Goal: Transaction & Acquisition: Download file/media

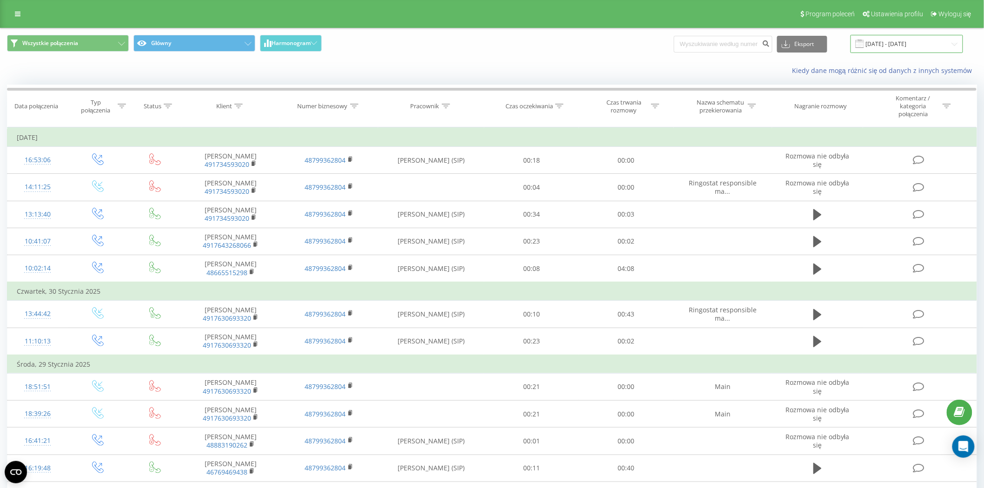
click at [920, 45] on input "[DATE] - [DATE]" at bounding box center [906, 44] width 112 height 18
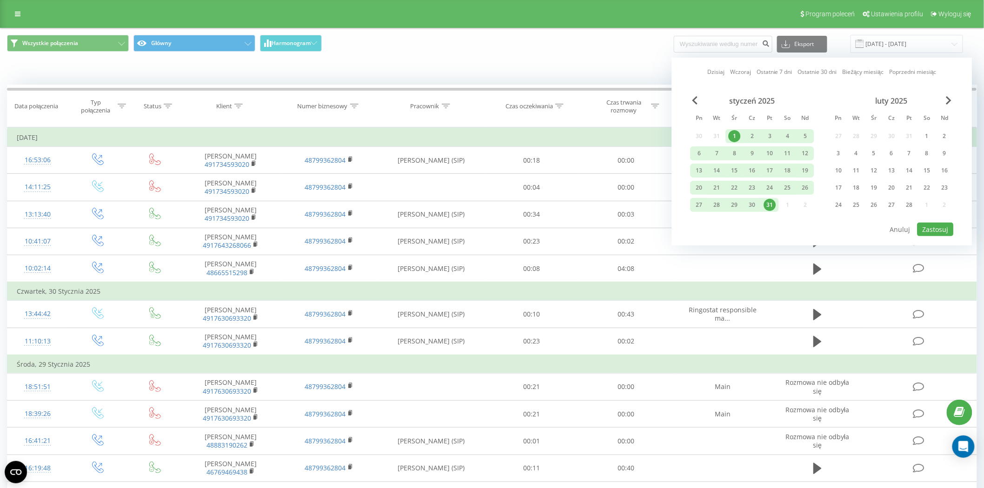
click at [736, 69] on link "Wczoraj" at bounding box center [740, 71] width 21 height 9
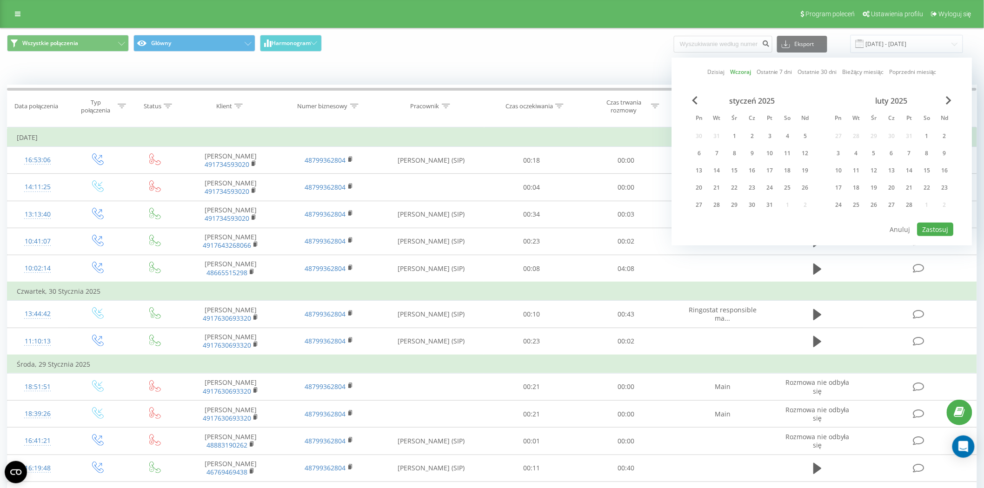
click at [736, 69] on link "Wczoraj" at bounding box center [740, 71] width 21 height 9
click at [939, 229] on button "Zastosuj" at bounding box center [935, 229] width 36 height 13
type input "[DATE] - [DATE]"
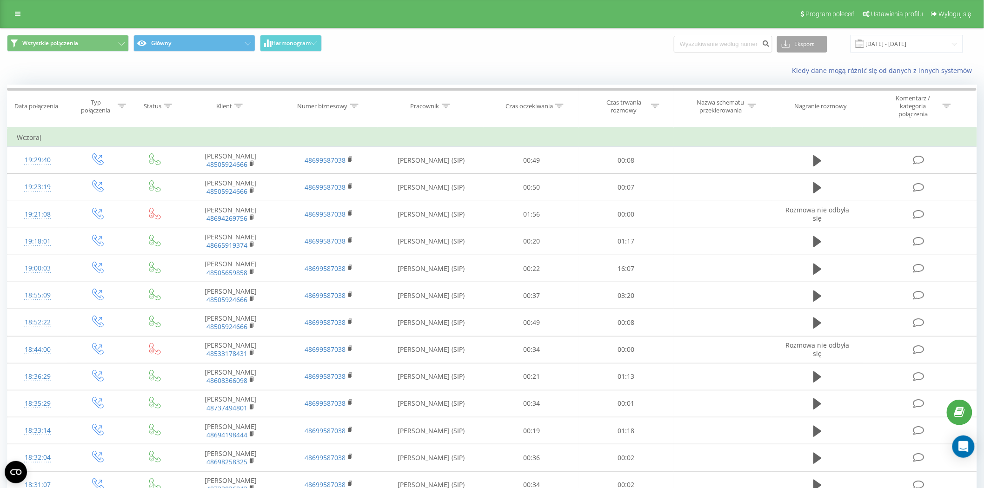
click at [800, 43] on button "Eksport" at bounding box center [802, 44] width 50 height 17
click at [904, 44] on input "[DATE] - [DATE]" at bounding box center [906, 44] width 112 height 18
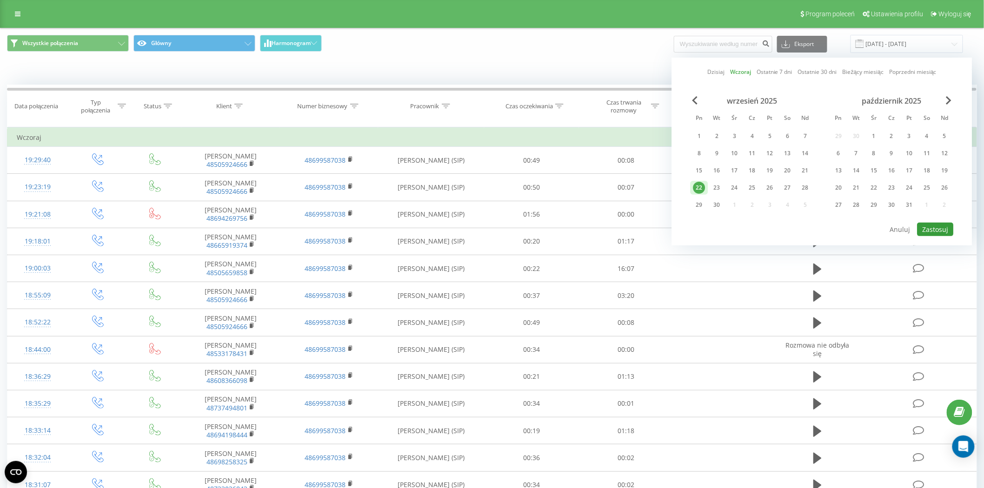
click at [932, 227] on button "Zastosuj" at bounding box center [935, 229] width 36 height 13
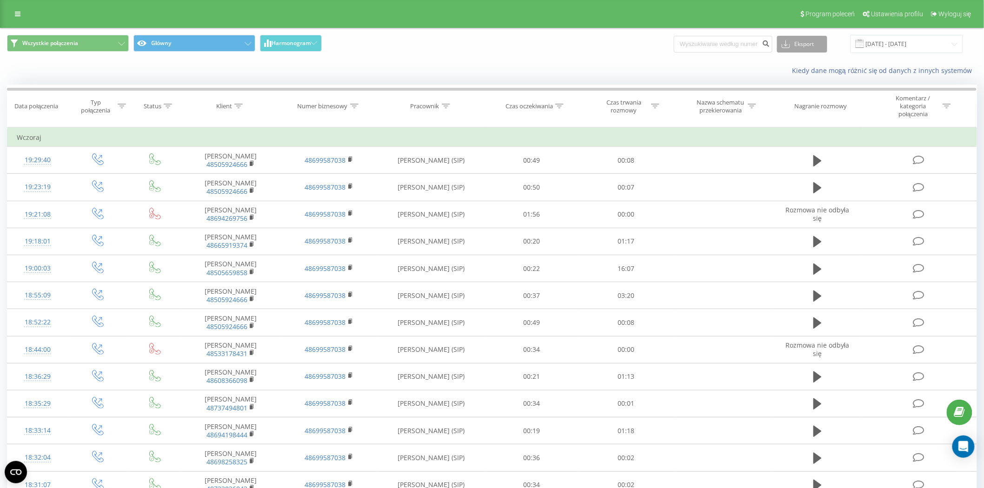
click at [818, 44] on button "Eksport" at bounding box center [802, 44] width 50 height 17
click at [798, 92] on span ".xlsx" at bounding box center [791, 94] width 13 height 9
